Goal: Information Seeking & Learning: Compare options

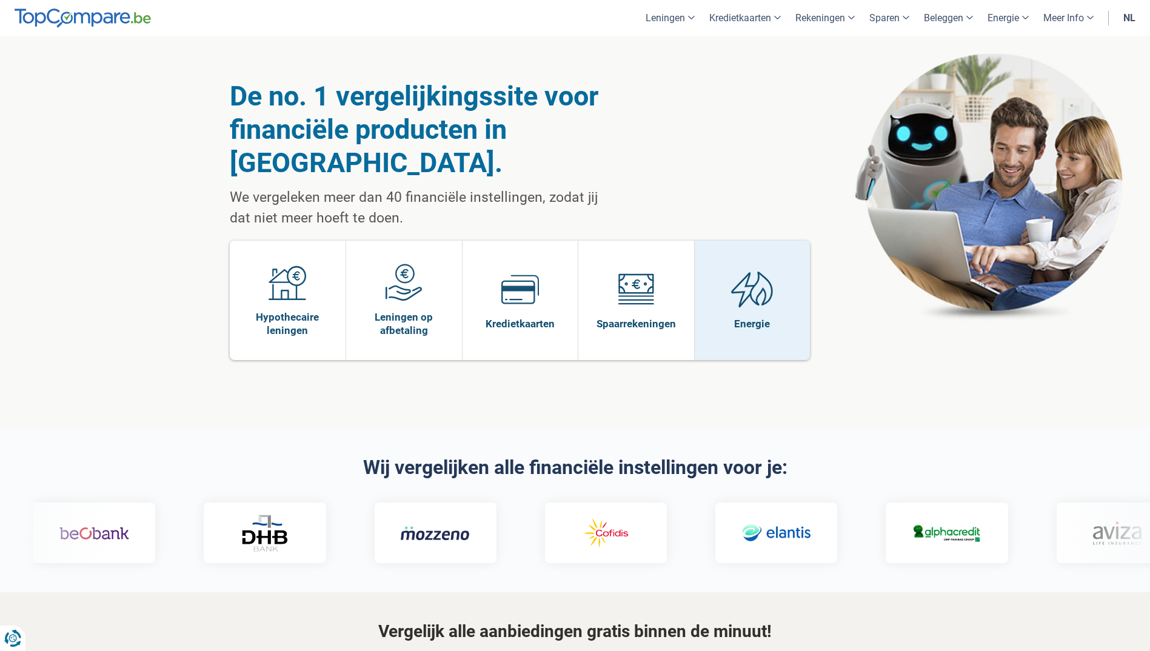
click at [766, 270] on img at bounding box center [752, 289] width 42 height 38
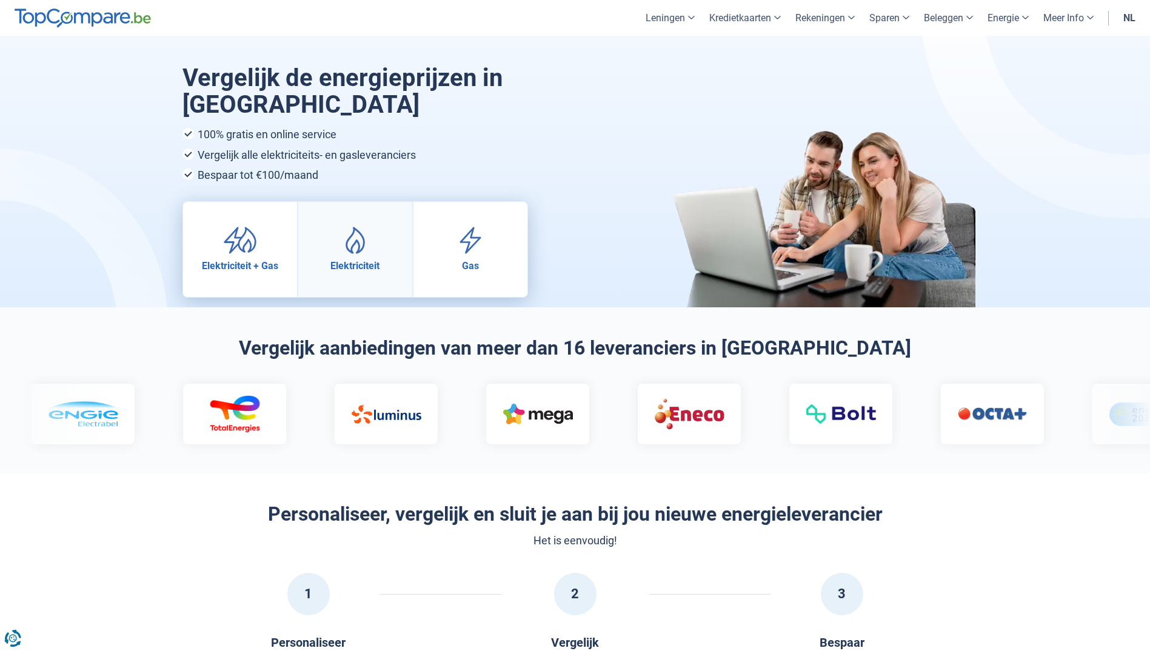
click at [392, 226] on link "Elektriciteit" at bounding box center [355, 249] width 114 height 95
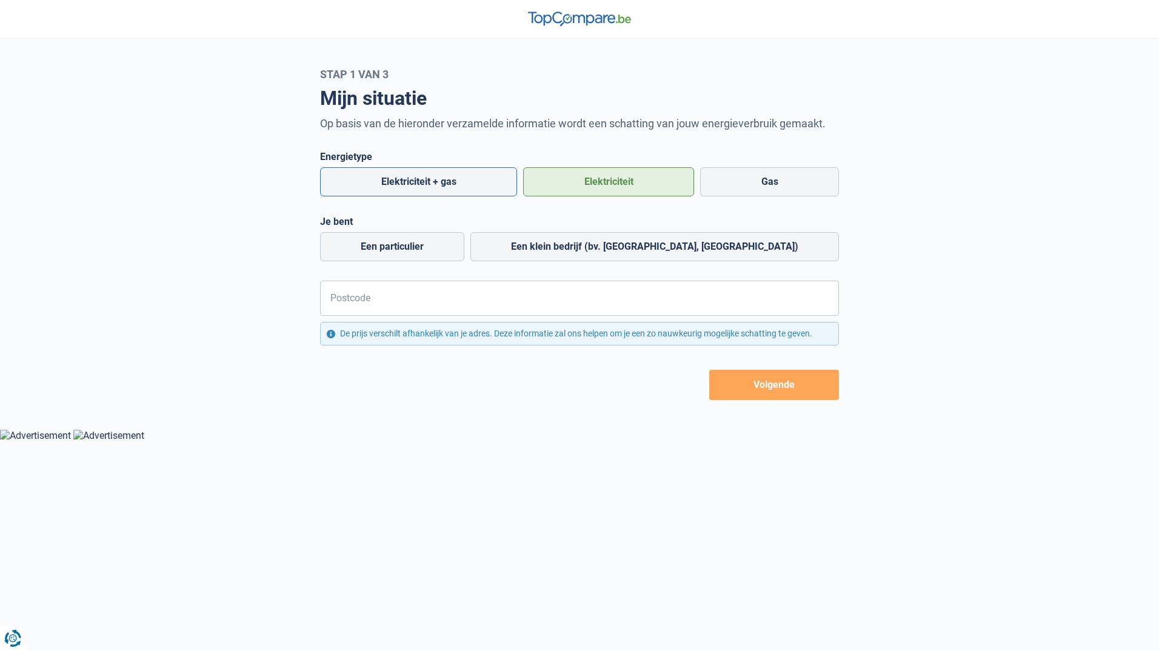
click at [405, 184] on label "Elektriciteit + gas" at bounding box center [418, 181] width 197 height 29
click at [405, 184] on input "Elektriciteit + gas" at bounding box center [418, 181] width 197 height 29
radio input "true"
radio input "false"
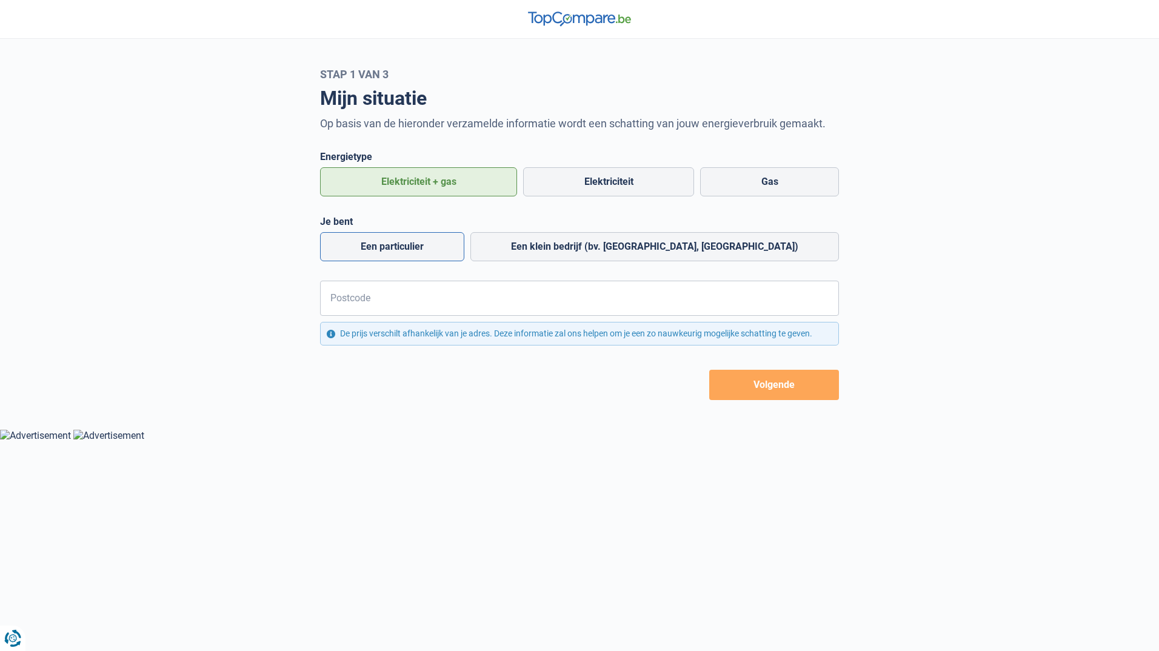
click at [464, 243] on label "Een particulier" at bounding box center [392, 246] width 144 height 29
click at [464, 243] on input "Een particulier" at bounding box center [392, 246] width 144 height 29
radio input "true"
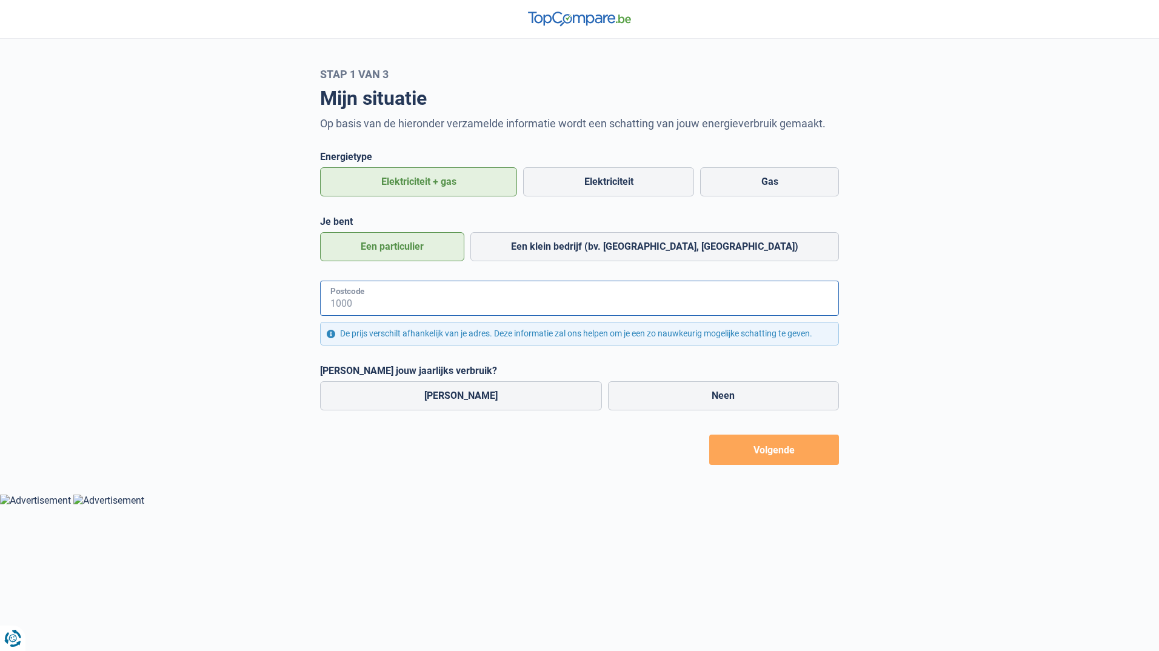
click at [443, 301] on input "Postcode" at bounding box center [579, 298] width 519 height 35
type input "1000"
click at [608, 397] on label "Neen" at bounding box center [724, 395] width 232 height 29
click at [608, 397] on input "Neen" at bounding box center [724, 395] width 232 height 29
radio input "true"
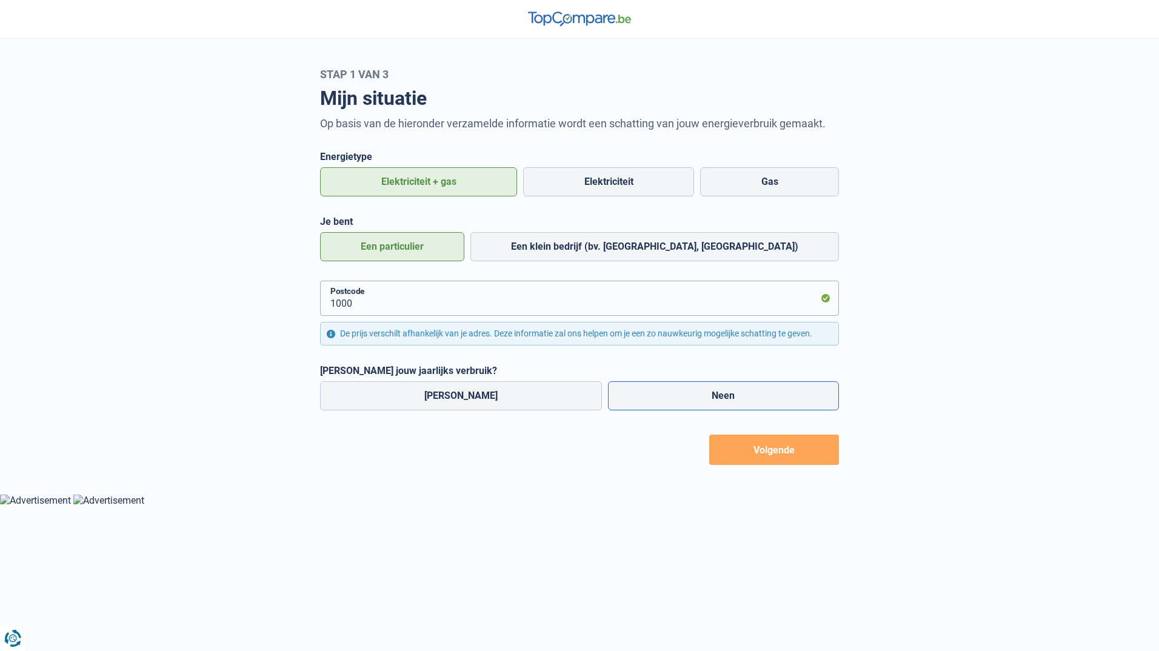
radio input "false"
radio input "true"
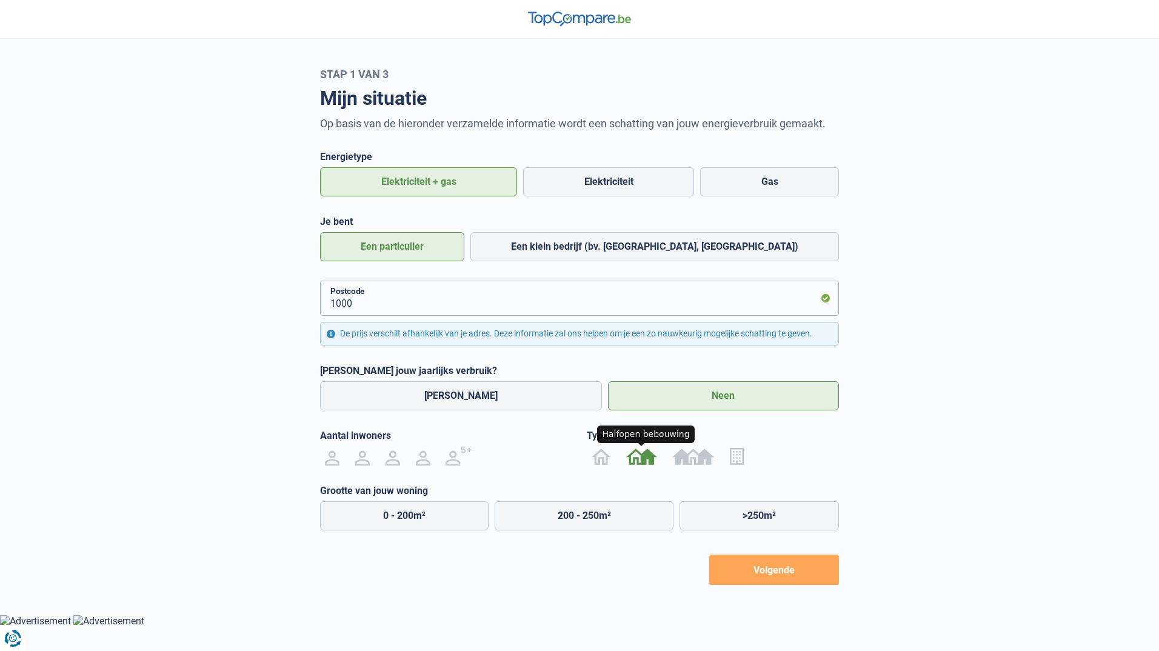
click at [641, 454] on img at bounding box center [641, 455] width 30 height 19
click at [641, 454] on input "radio" at bounding box center [642, 455] width 46 height 19
radio input "true"
click at [800, 564] on button "Volgende" at bounding box center [774, 570] width 130 height 30
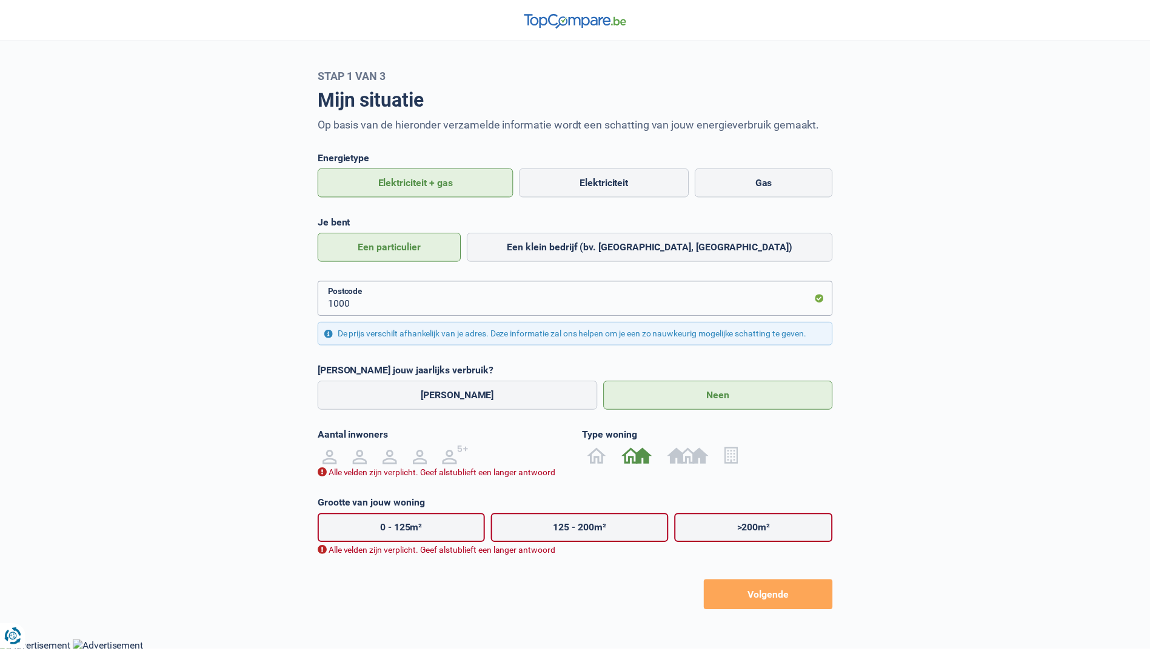
scroll to position [2, 0]
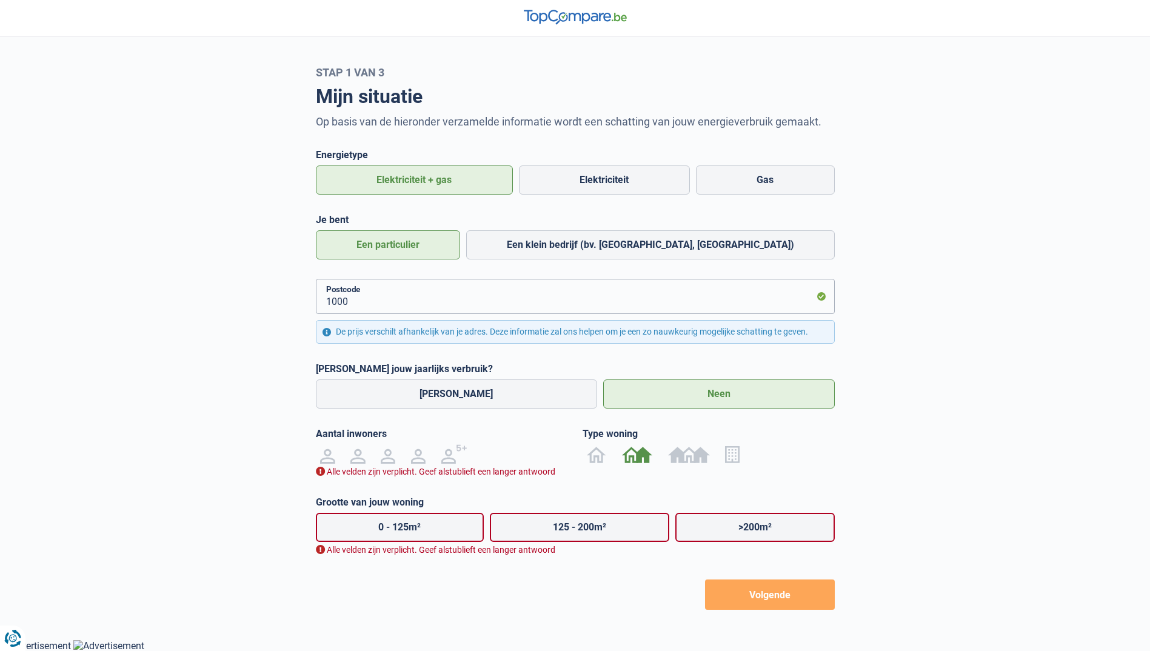
click at [532, 539] on label "125 - 200m²" at bounding box center [579, 527] width 179 height 29
click at [532, 539] on input "125 - 200m²" at bounding box center [579, 527] width 179 height 29
radio input "true"
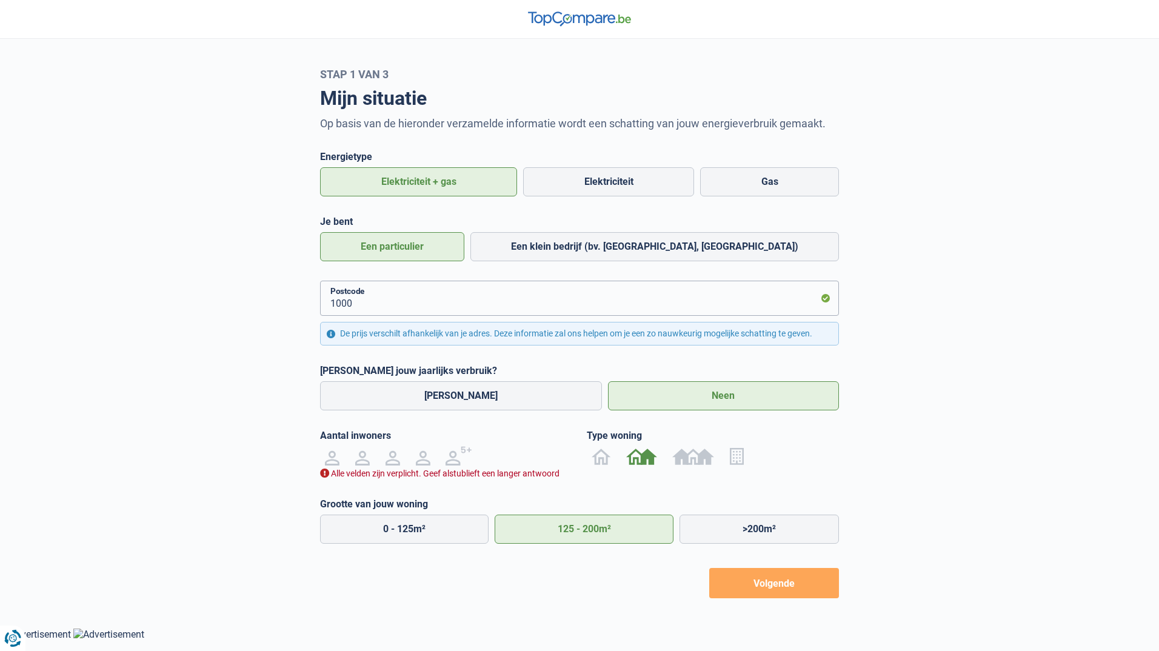
click at [775, 589] on button "Volgende" at bounding box center [774, 583] width 130 height 30
click at [755, 524] on label ">200m²" at bounding box center [759, 529] width 159 height 29
click at [755, 524] on input ">200m²" at bounding box center [759, 529] width 159 height 29
radio input "true"
radio input "false"
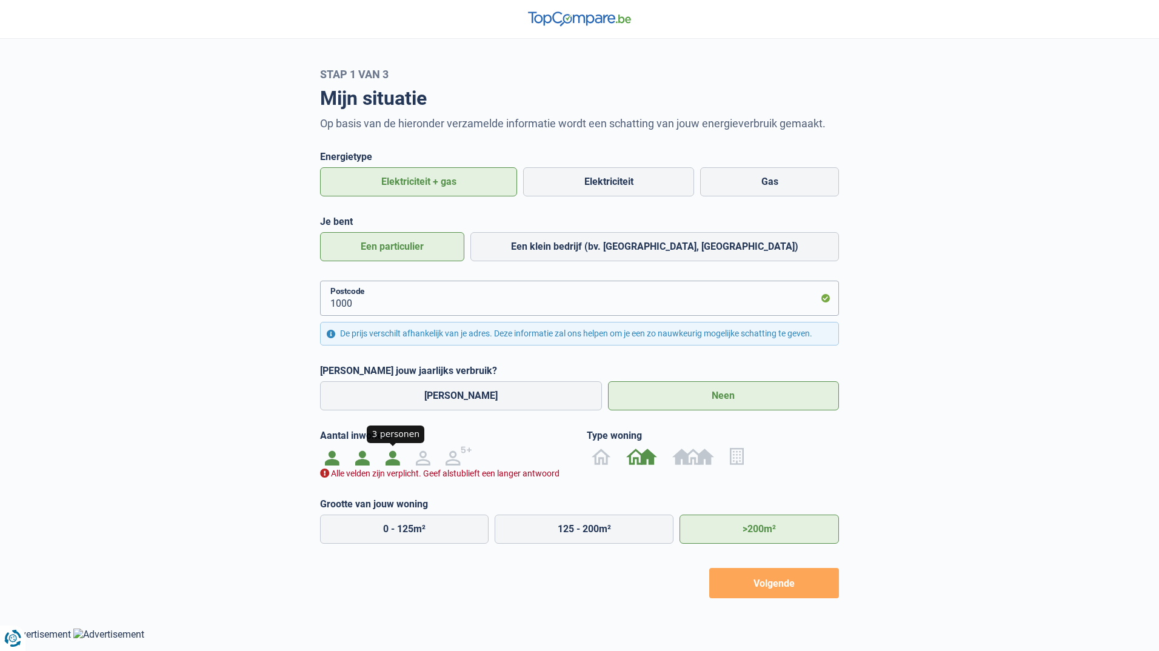
click at [392, 460] on img at bounding box center [393, 455] width 15 height 19
click at [392, 460] on input "radio" at bounding box center [393, 455] width 30 height 19
radio input "true"
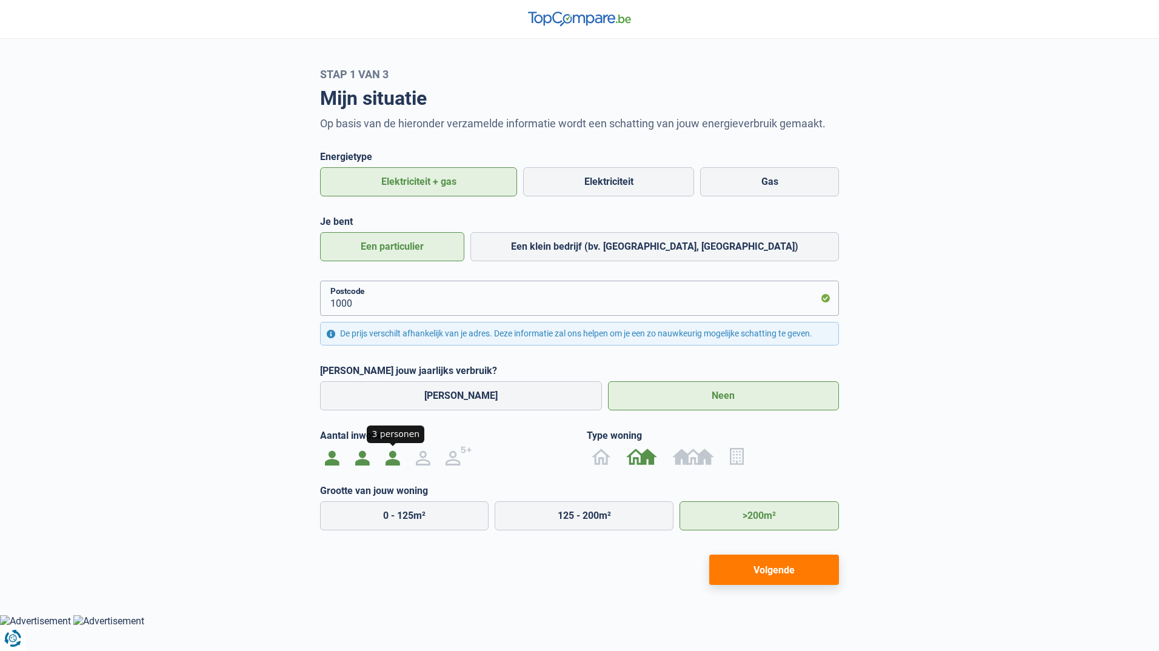
click at [779, 574] on button "Volgende" at bounding box center [774, 570] width 130 height 30
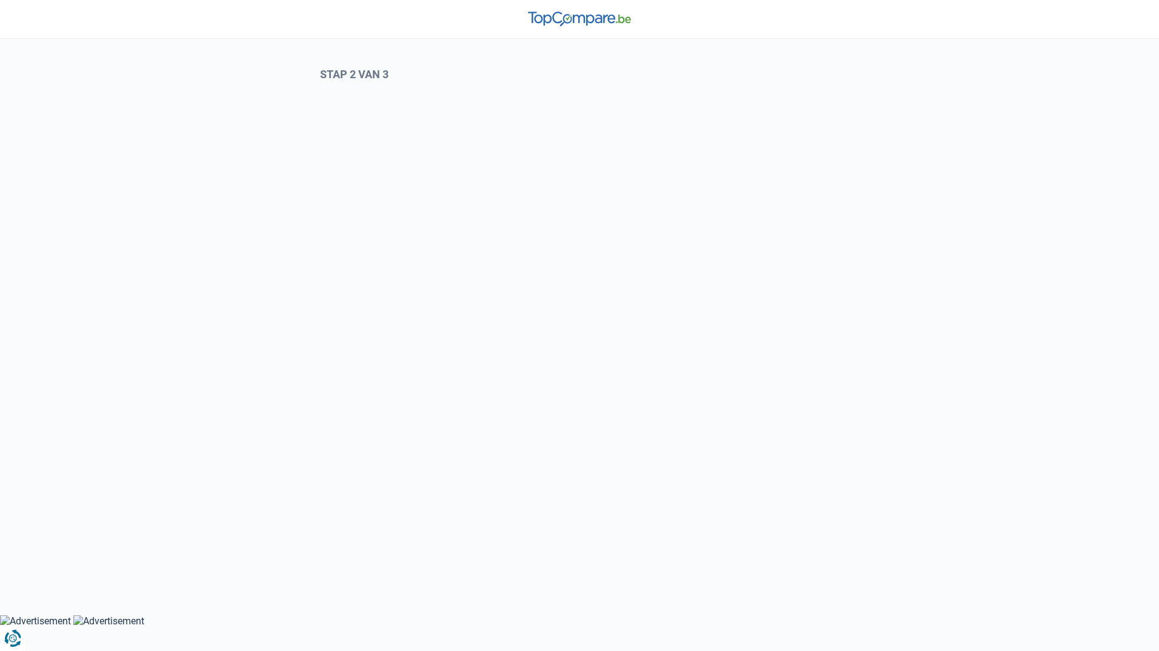
select select "Type meter"
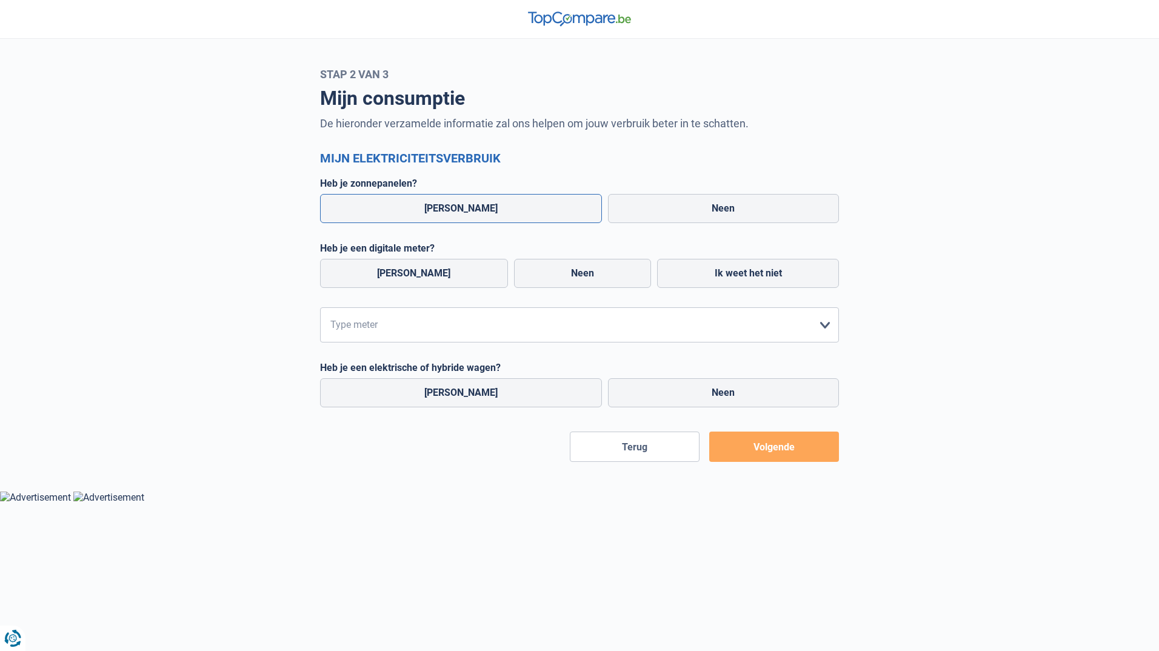
click at [487, 208] on label "Ja" at bounding box center [461, 208] width 282 height 29
click at [487, 208] on input "Ja" at bounding box center [461, 208] width 282 height 29
radio input "true"
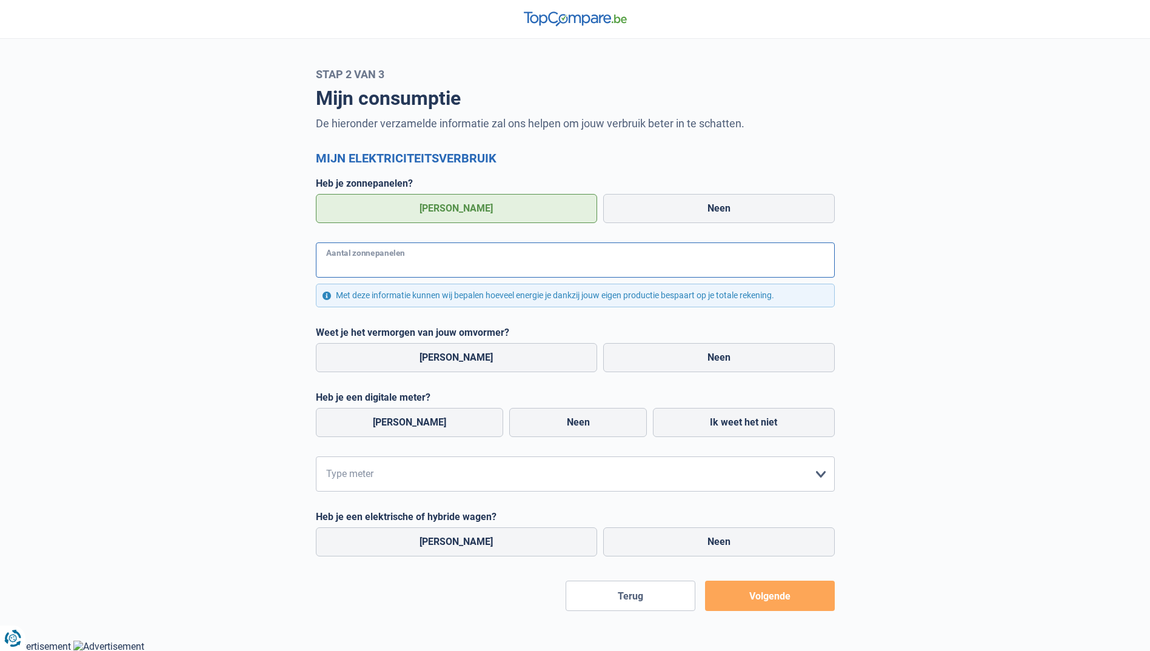
click at [550, 274] on input "Aantal zonnepanelen" at bounding box center [575, 260] width 519 height 35
type input "11"
click at [686, 213] on label "Neen" at bounding box center [719, 208] width 232 height 29
click at [686, 213] on input "Neen" at bounding box center [719, 208] width 232 height 29
radio input "true"
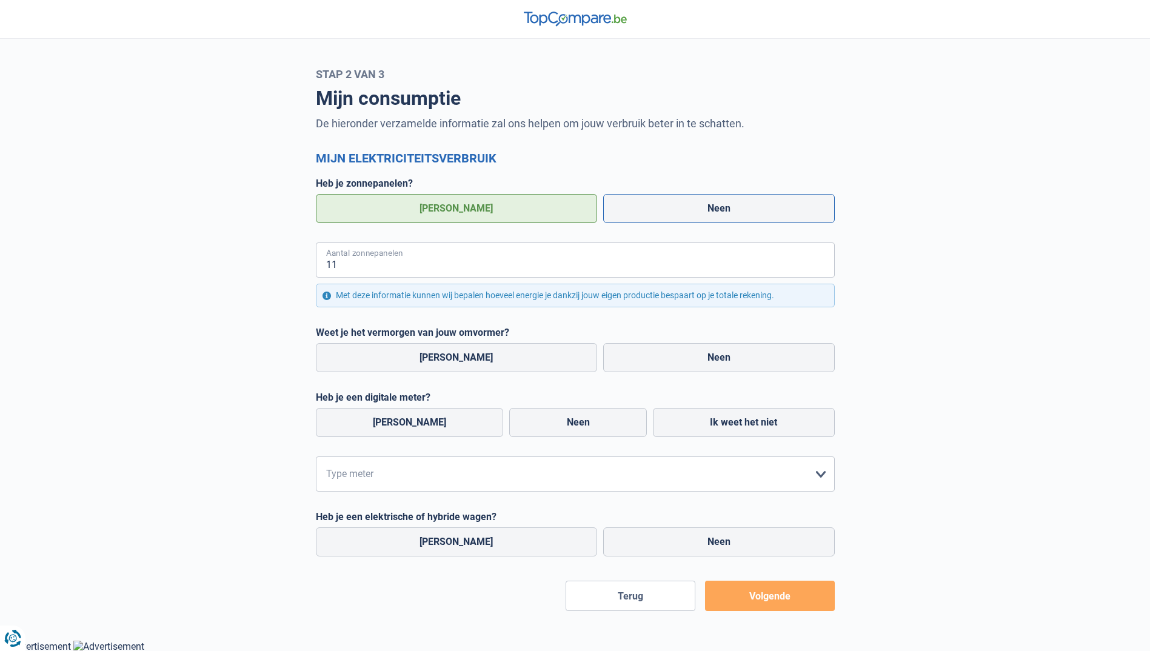
radio input "false"
radio input "true"
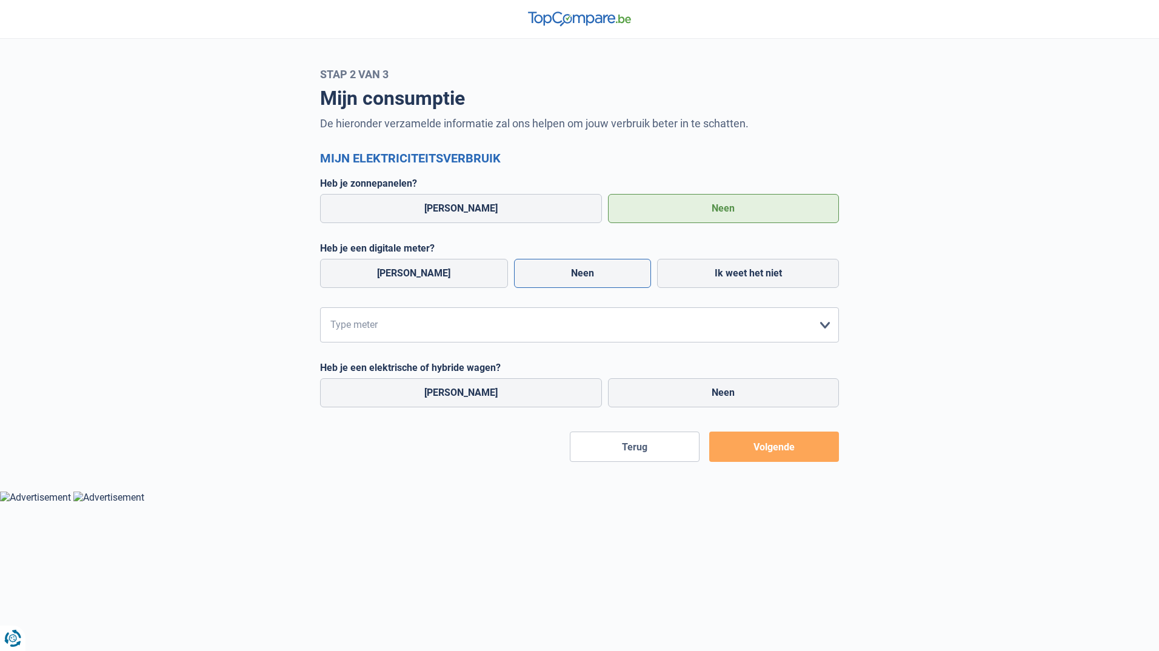
click at [546, 263] on label "Neen" at bounding box center [583, 273] width 138 height 29
click at [546, 263] on input "Neen" at bounding box center [583, 273] width 138 height 29
radio input "true"
radio input "false"
radio input "true"
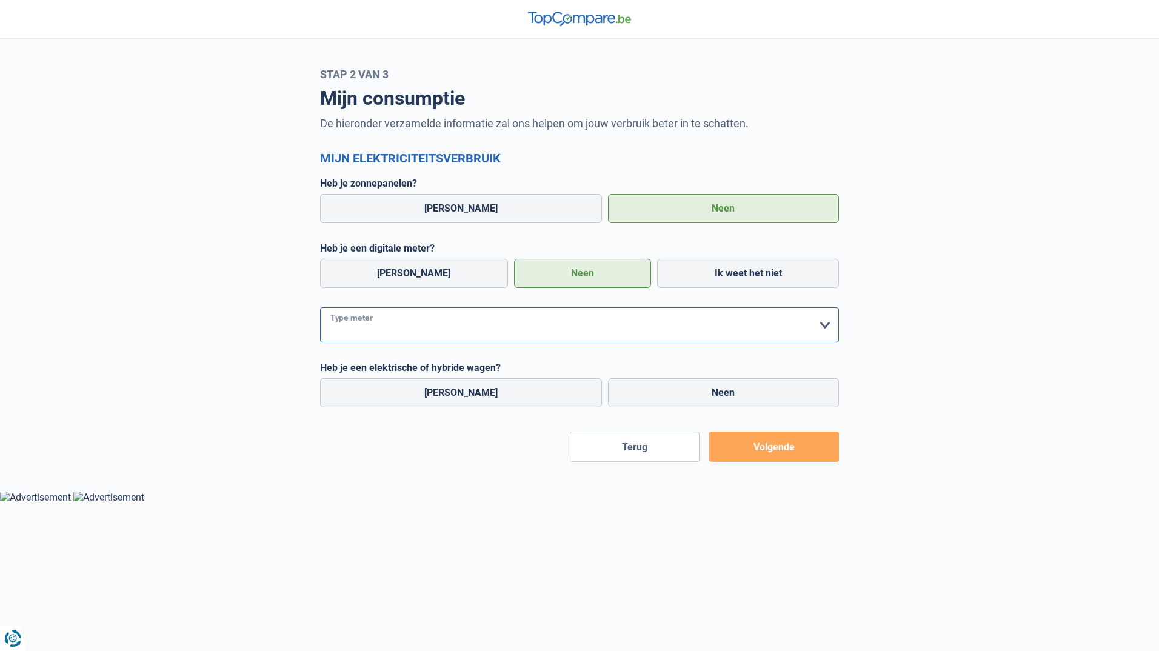
click at [554, 316] on select "form.selectOption Enkelvoudig Tweevoudig Enkelvoudig + uitsluitend nachttarief …" at bounding box center [579, 324] width 519 height 35
select select "day_night_bi_hourly"
click at [320, 308] on select "form.selectOption Enkelvoudig Tweevoudig Enkelvoudig + uitsluitend nachttarief …" at bounding box center [579, 324] width 519 height 35
click at [671, 387] on label "Neen" at bounding box center [724, 392] width 232 height 29
click at [671, 387] on input "Neen" at bounding box center [724, 392] width 232 height 29
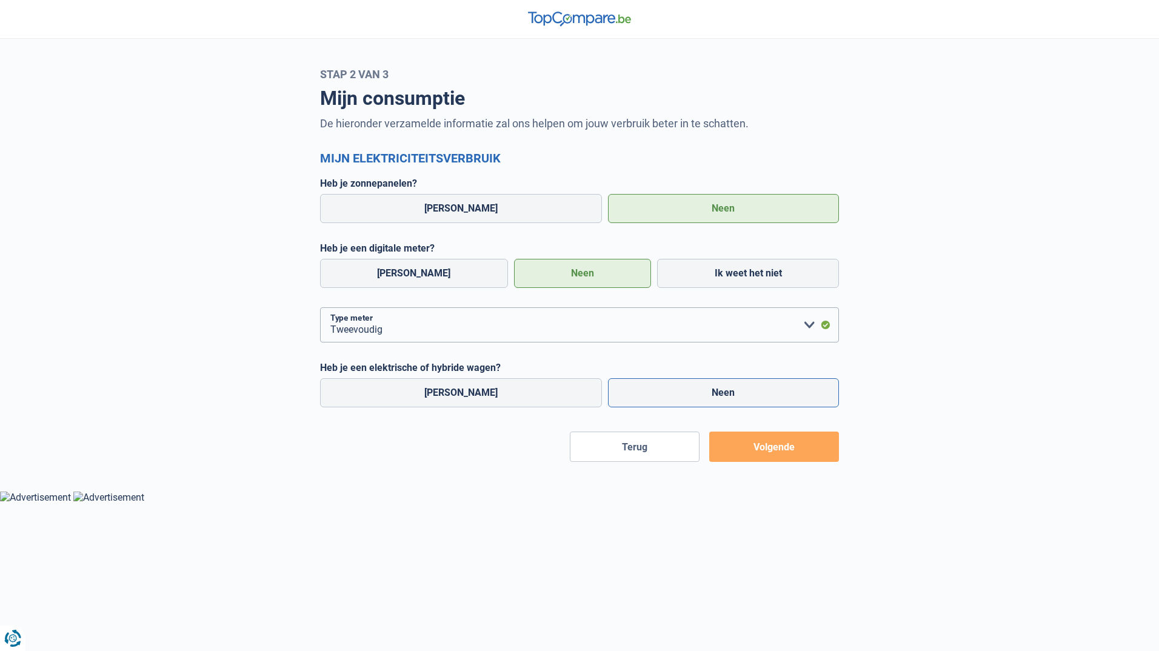
radio input "true"
radio input "false"
radio input "true"
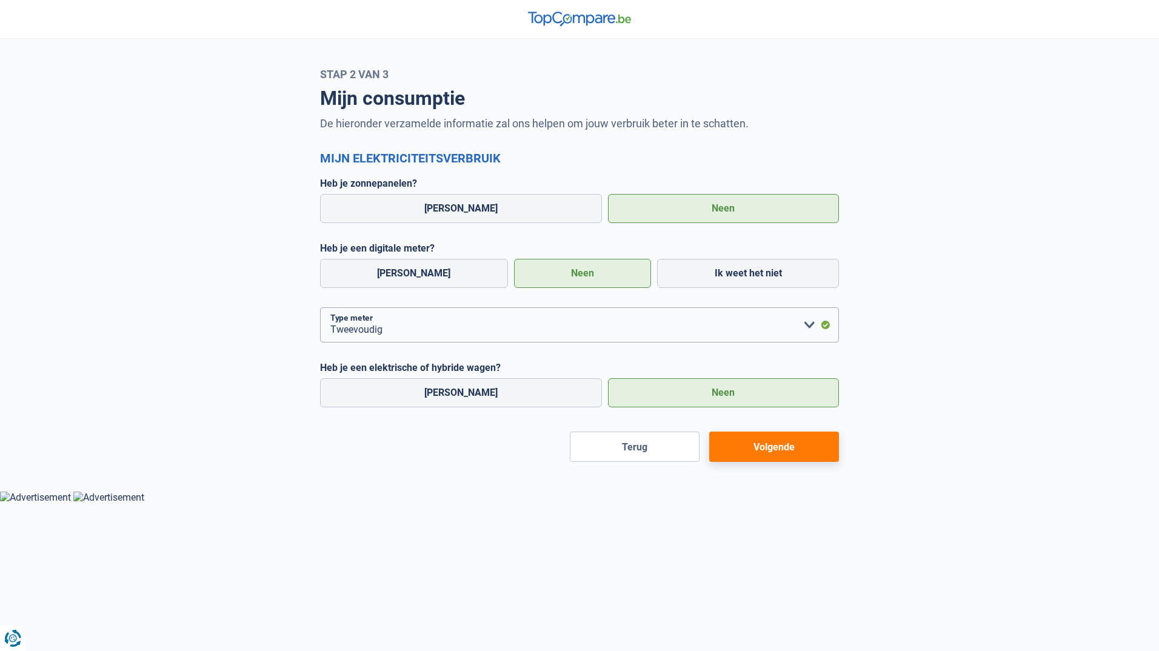
click at [760, 447] on button "Volgende" at bounding box center [774, 447] width 130 height 30
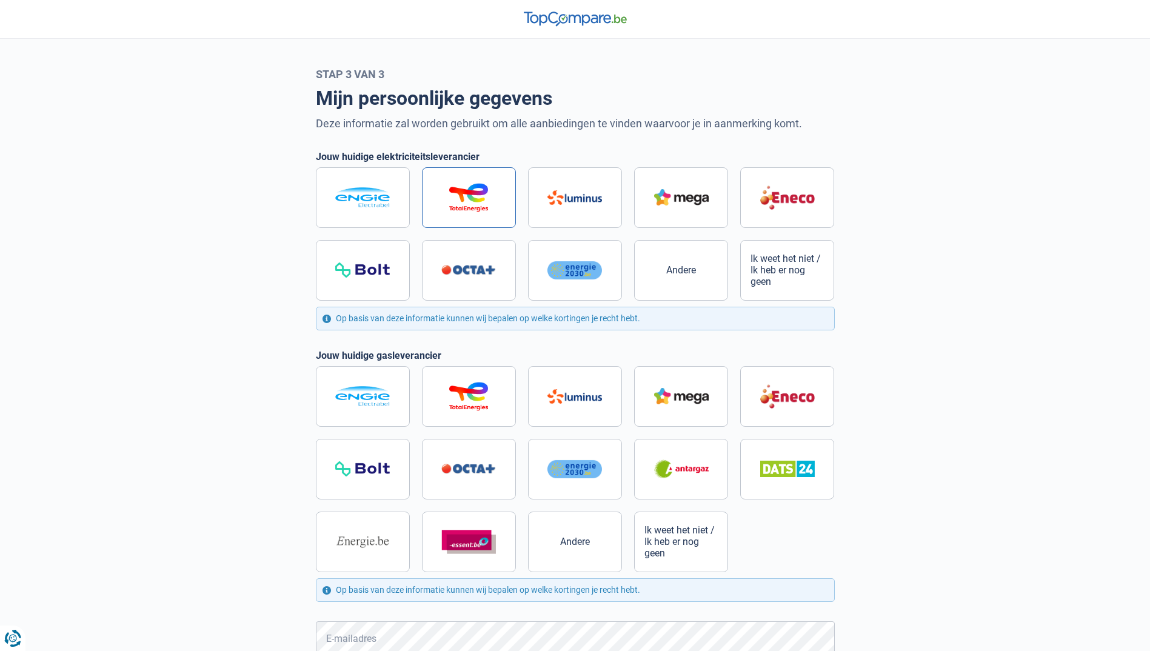
click at [503, 190] on label at bounding box center [469, 197] width 94 height 61
click at [503, 190] on input "radio" at bounding box center [575, 233] width 519 height 133
radio input "true"
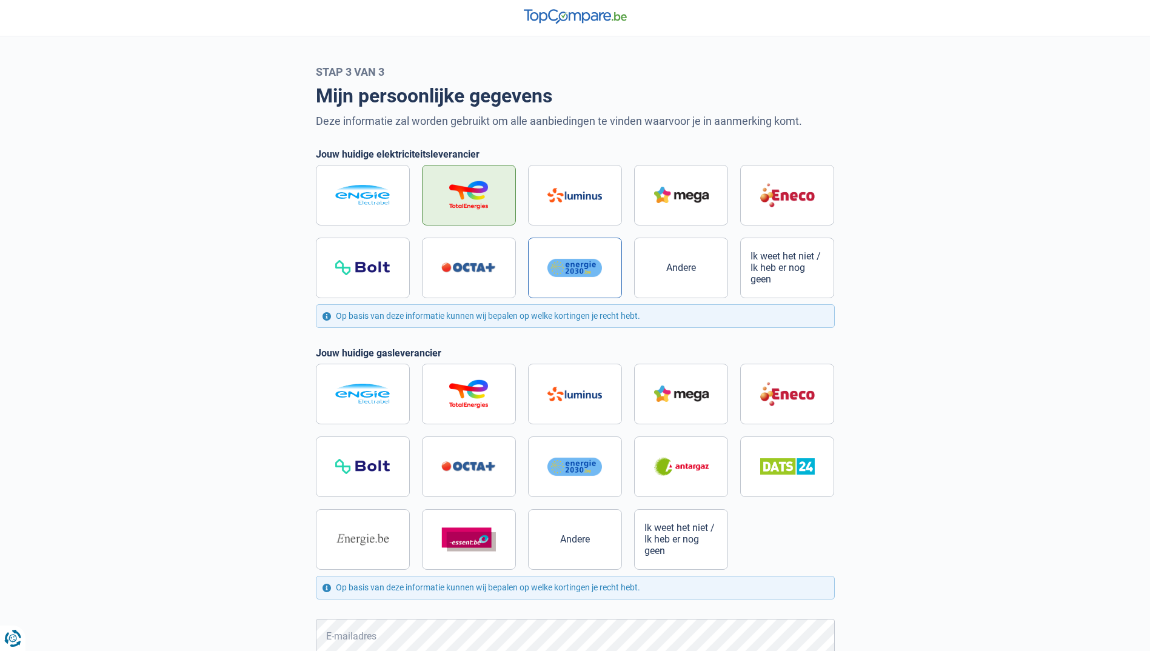
scroll to position [121, 0]
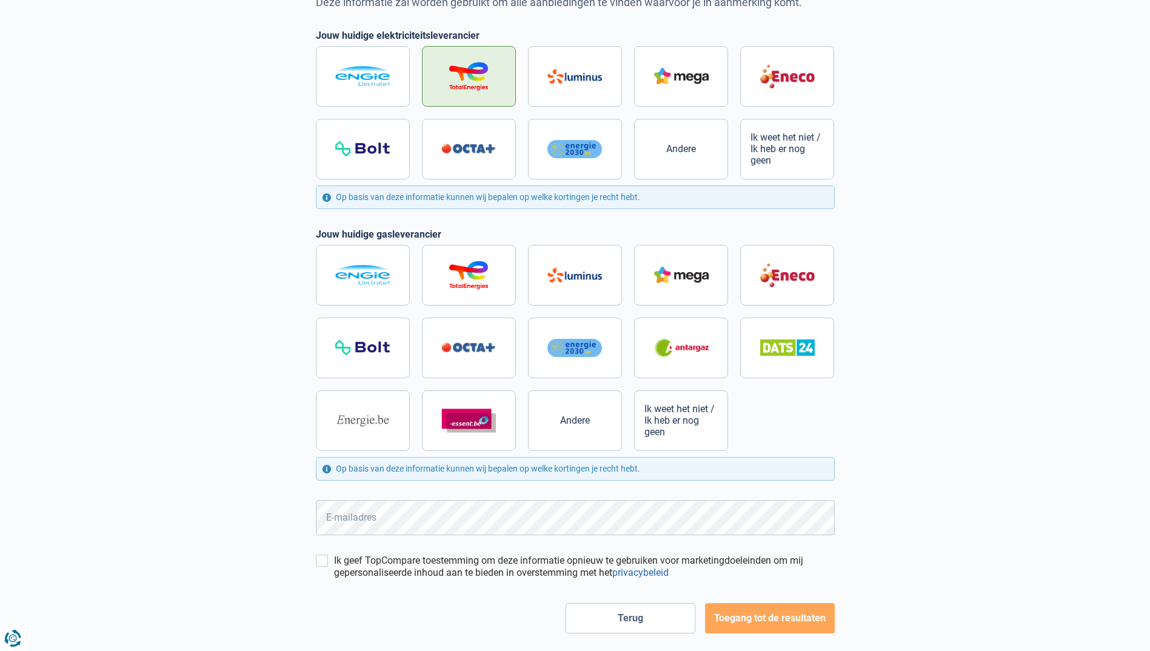
click at [310, 280] on div "Andere Ik weet het niet / Ik heb er nog geen" at bounding box center [575, 348] width 531 height 218
click at [332, 279] on label at bounding box center [363, 275] width 94 height 61
click at [332, 279] on input "radio" at bounding box center [575, 348] width 519 height 206
radio input "true"
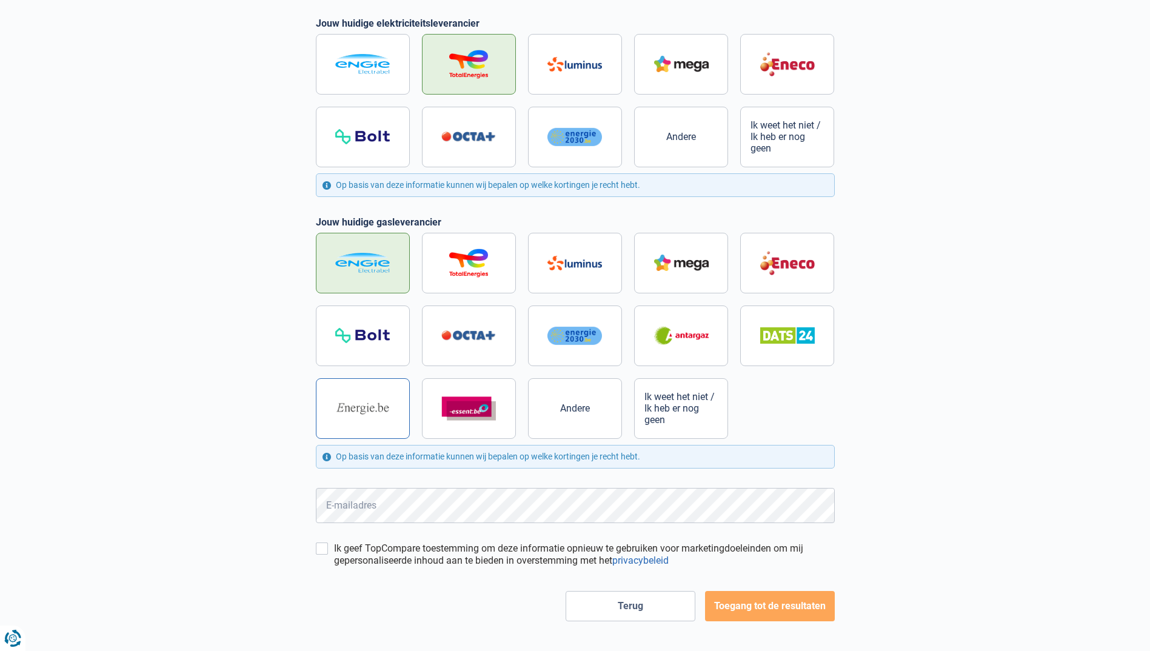
scroll to position [145, 0]
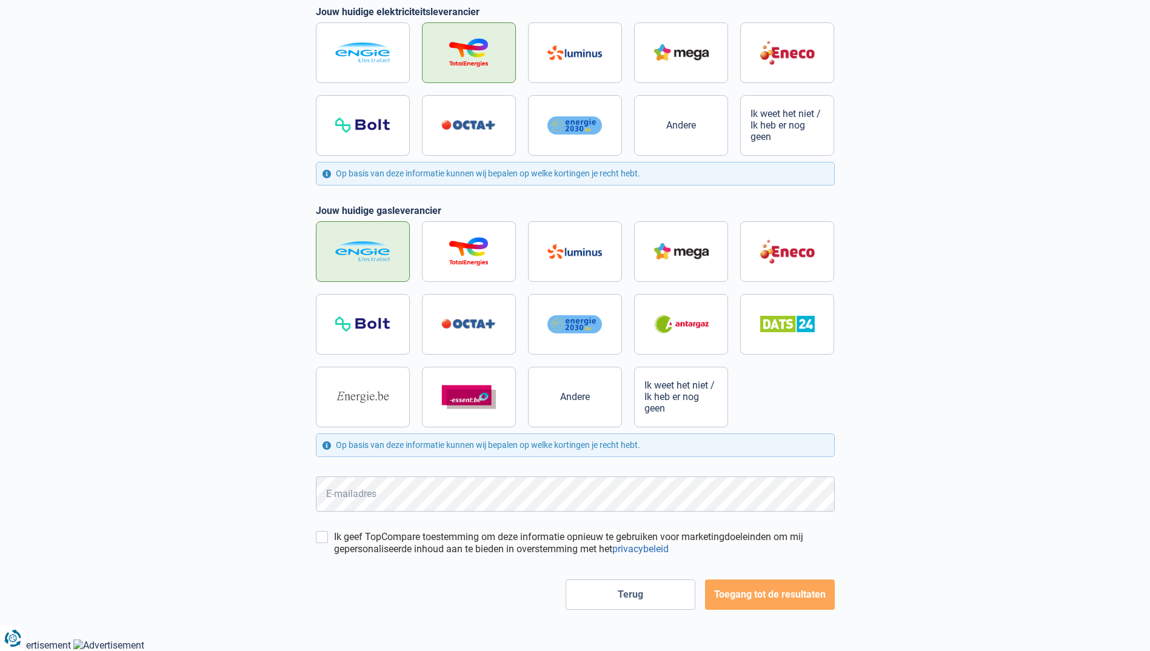
click at [249, 467] on div "Mijn persoonlijke gegevens Deze informatie zal worden gebruikt om alle aanbiedi…" at bounding box center [575, 273] width 800 height 674
drag, startPoint x: 230, startPoint y: 461, endPoint x: 188, endPoint y: 455, distance: 42.8
click at [154, 446] on main "Stap 3 van 3 Mijn persoonlijke gegevens Deze informatie zal worden gebruikt om …" at bounding box center [575, 266] width 1150 height 687
